Goal: Task Accomplishment & Management: Manage account settings

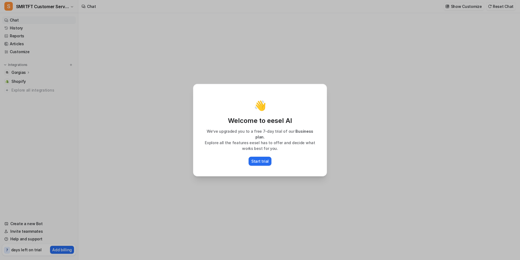
click at [199, 189] on div "👋 Welcome to eesel AI We’ve upgraded you to a free 7-day trial of our Business …" at bounding box center [260, 130] width 143 height 260
type textarea "**********"
click at [199, 186] on div "👋 Welcome to eesel AI We’ve upgraded you to a free 7-day trial of our Business …" at bounding box center [260, 130] width 143 height 260
click at [265, 161] on button "Start trial" at bounding box center [260, 160] width 23 height 9
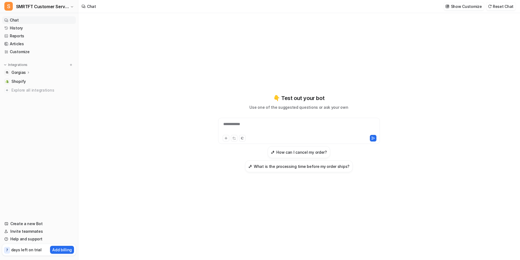
click at [20, 72] on p "Gorgias" at bounding box center [18, 72] width 14 height 5
click at [25, 79] on p "Overview" at bounding box center [24, 80] width 17 height 5
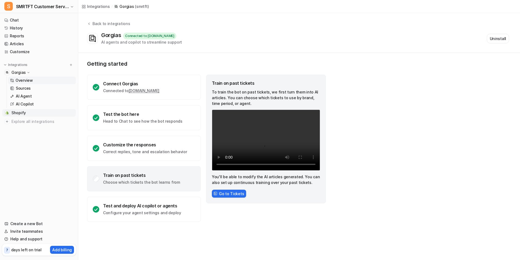
click at [18, 114] on span "Shopify" at bounding box center [18, 112] width 14 height 5
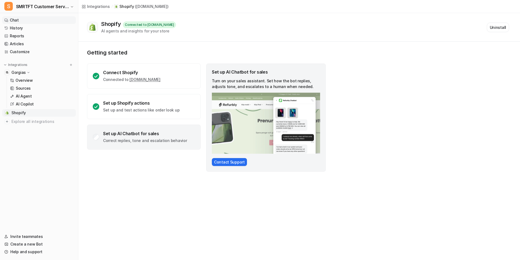
click at [29, 19] on link "Chat" at bounding box center [39, 20] width 74 height 8
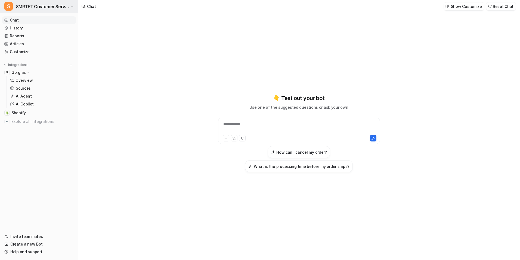
click at [37, 7] on span "SMRTFT Customer Service" at bounding box center [42, 7] width 53 height 8
click at [62, 5] on span "SMRTFT Customer Service" at bounding box center [42, 7] width 53 height 8
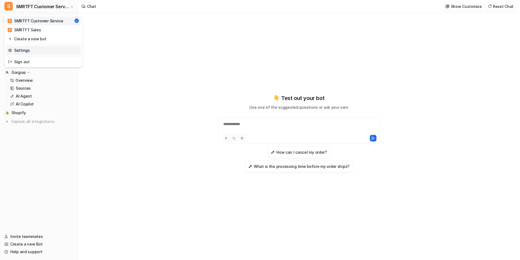
click at [52, 49] on link "Settings" at bounding box center [43, 50] width 75 height 9
